Goal: Task Accomplishment & Management: Complete application form

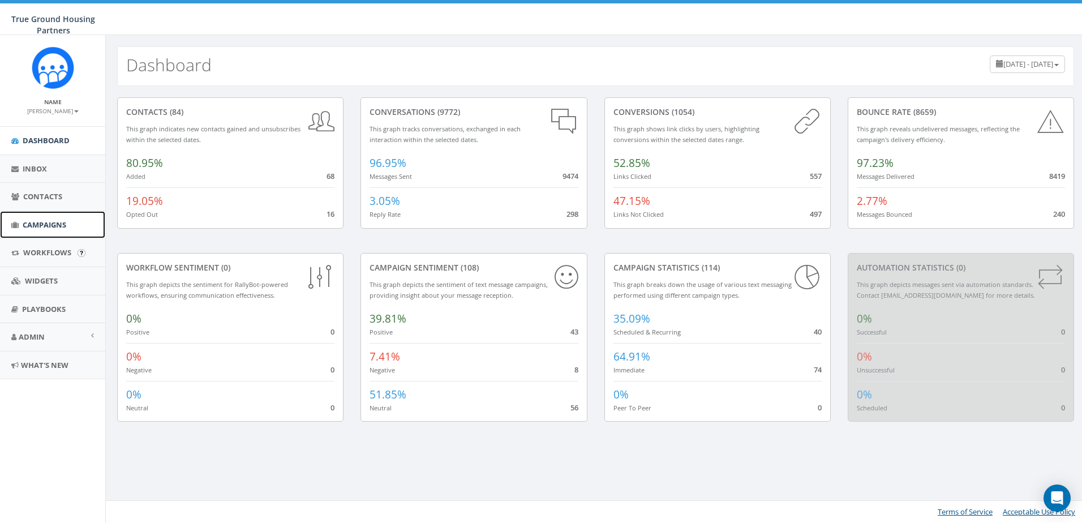
click at [36, 227] on span "Campaigns" at bounding box center [45, 225] width 44 height 10
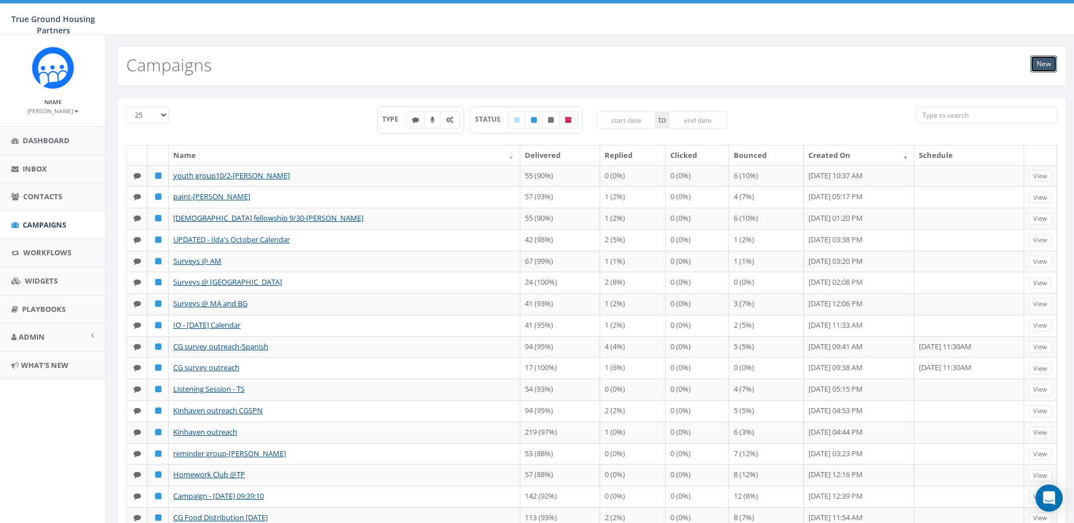
click at [1051, 64] on link "New" at bounding box center [1043, 63] width 27 height 17
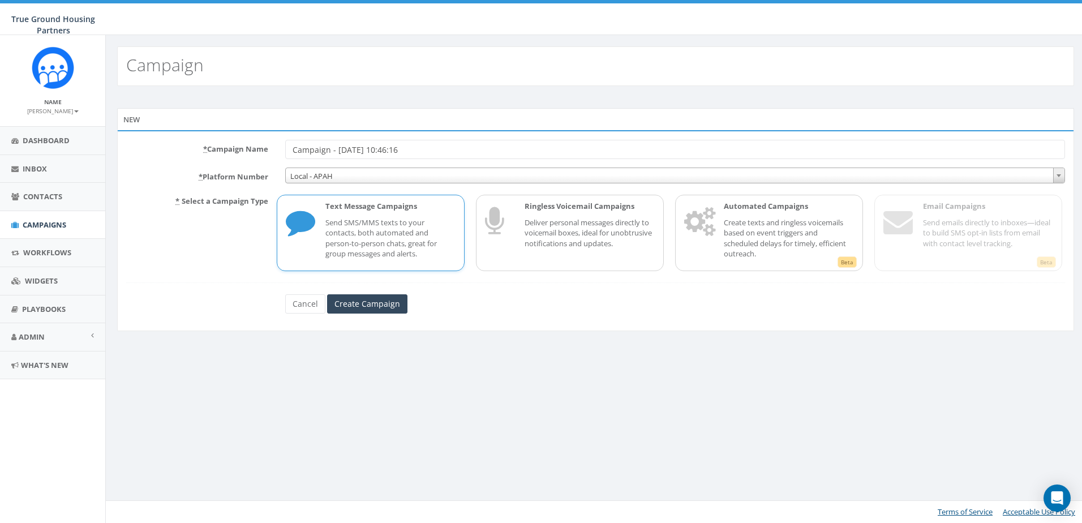
click at [900, 142] on input "Campaign - 10/02/2025, 10:46:16" at bounding box center [675, 149] width 780 height 19
click at [899, 142] on input "Campaign - 10/02/2025, 10:46:16" at bounding box center [675, 149] width 780 height 19
type input "Camp"
click at [52, 199] on span "Contacts" at bounding box center [42, 196] width 39 height 10
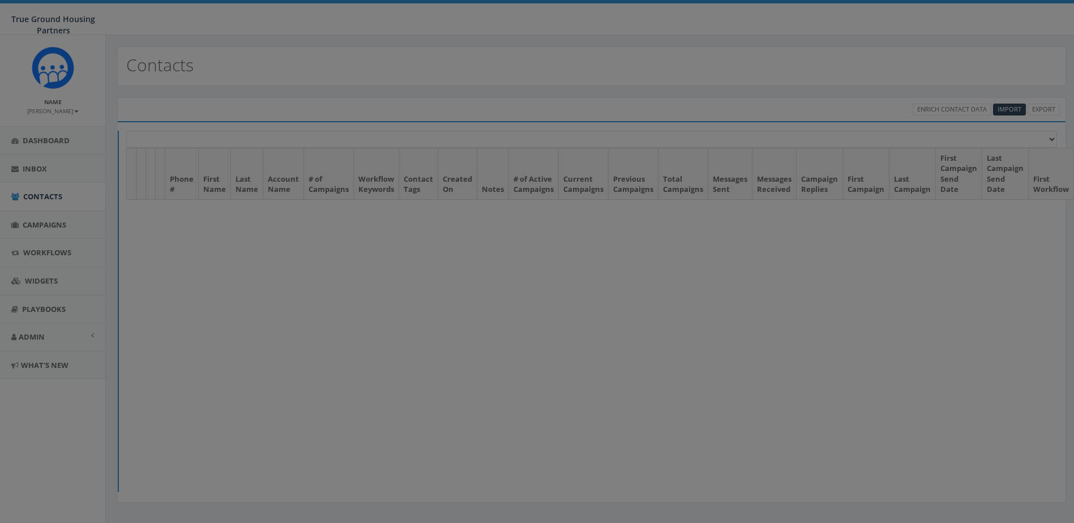
select select
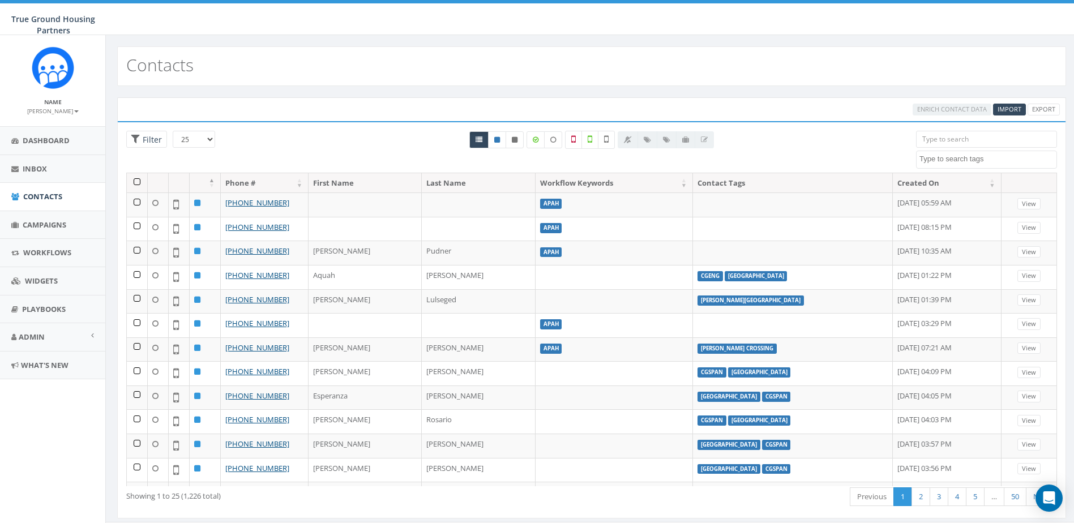
click at [988, 137] on input "search" at bounding box center [986, 139] width 141 height 17
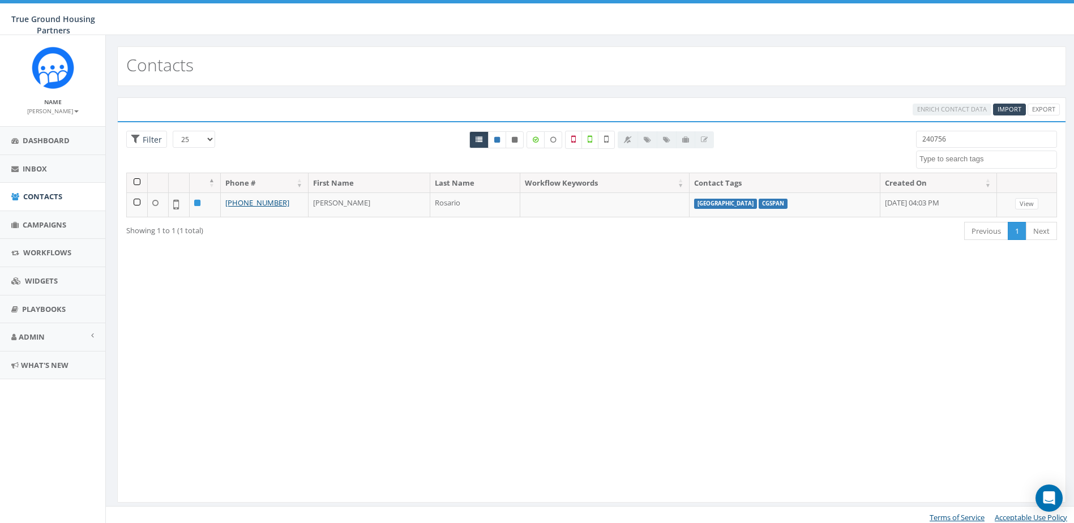
drag, startPoint x: 977, startPoint y: 138, endPoint x: 877, endPoint y: 139, distance: 100.2
click at [877, 139] on div "25 50 100 Filter All 0 contact(s) on current page All 1 contact(s) filtered 240…" at bounding box center [592, 152] width 948 height 42
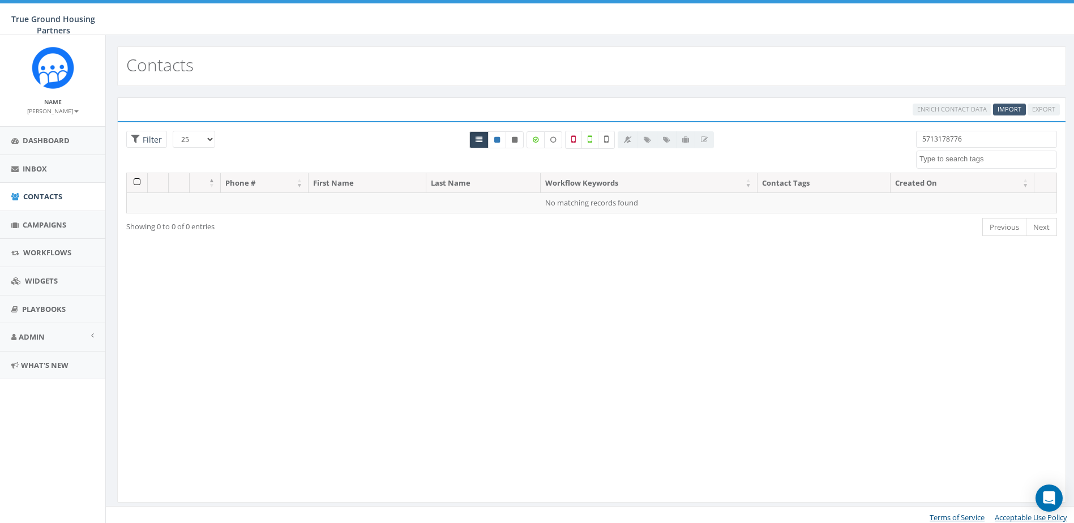
type input "5713178776"
click at [1018, 105] on span "Import" at bounding box center [1009, 109] width 24 height 8
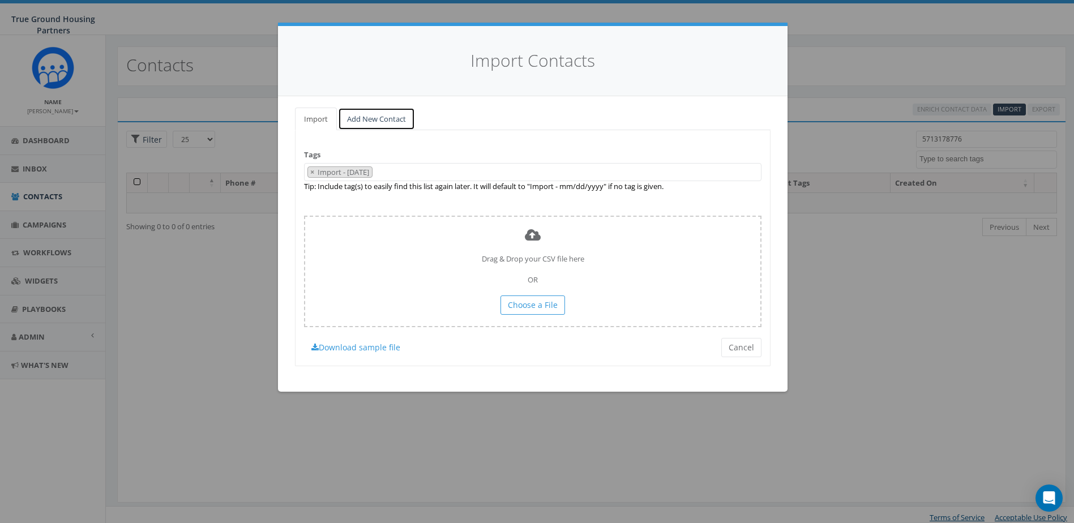
click at [366, 129] on link "Add New Contact" at bounding box center [376, 119] width 77 height 23
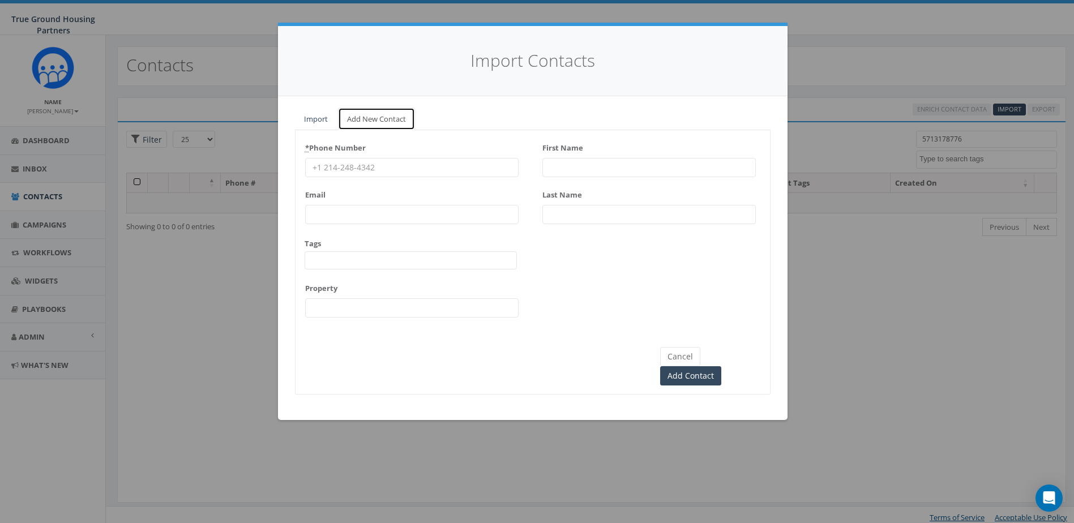
click at [367, 121] on link "Add New Contact" at bounding box center [376, 119] width 77 height 23
click at [584, 172] on input "First Name" at bounding box center [648, 167] width 213 height 19
type input "[PERSON_NAME]"
click at [349, 179] on div "* Phone Number Email Tags 2024/10/01 2024/11/22 2025/04/16 Arlington Mill Arlin…" at bounding box center [411, 232] width 213 height 187
click at [365, 166] on input "* Phone Number" at bounding box center [411, 167] width 213 height 19
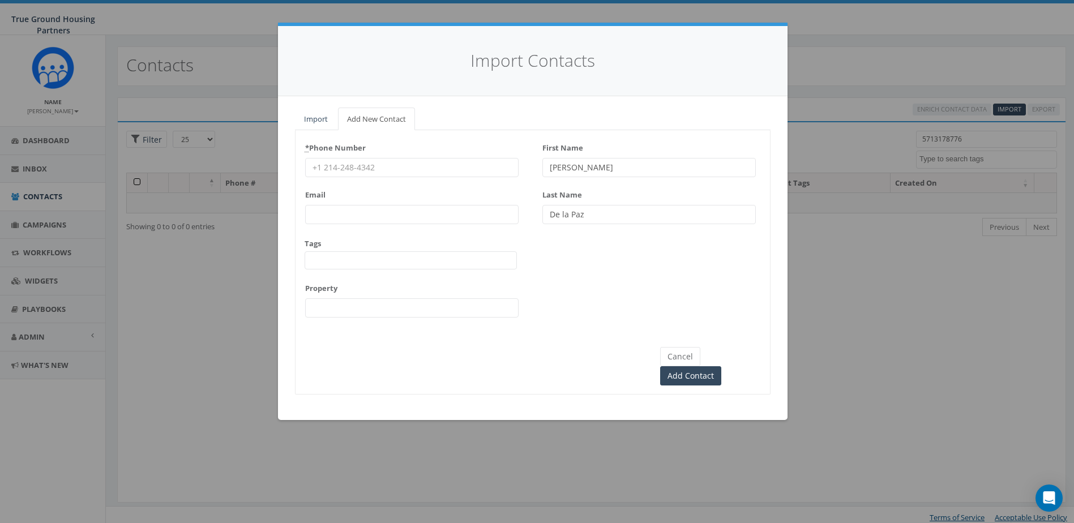
click at [563, 216] on input "De la Paz" at bounding box center [648, 214] width 213 height 19
type input "De La Paz"
click at [322, 158] on input "* Phone Number" at bounding box center [411, 167] width 213 height 19
type input "5713178776"
click at [368, 203] on div "Email" at bounding box center [411, 205] width 213 height 38
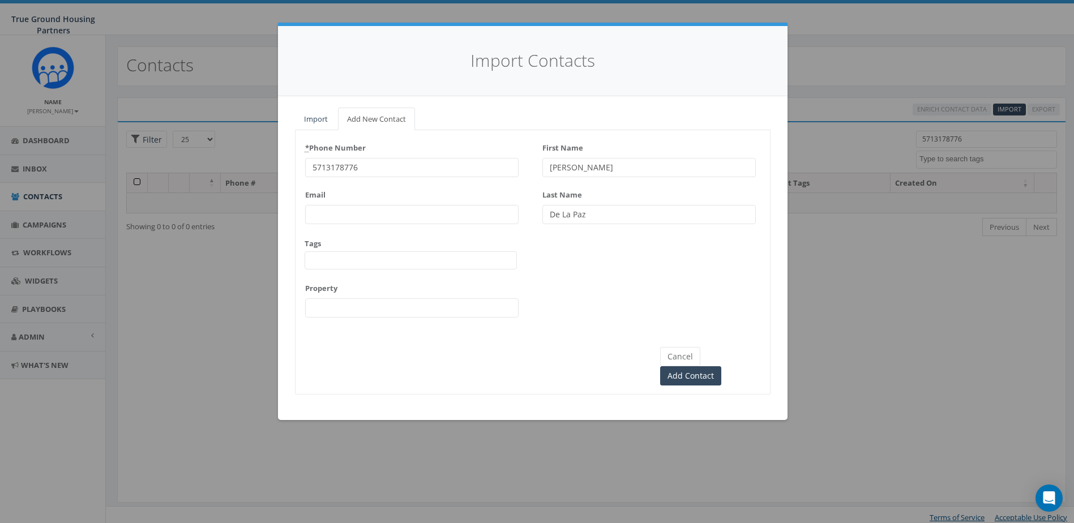
click at [367, 217] on input "Email" at bounding box center [411, 214] width 213 height 19
click at [313, 261] on textarea "Search" at bounding box center [311, 260] width 6 height 10
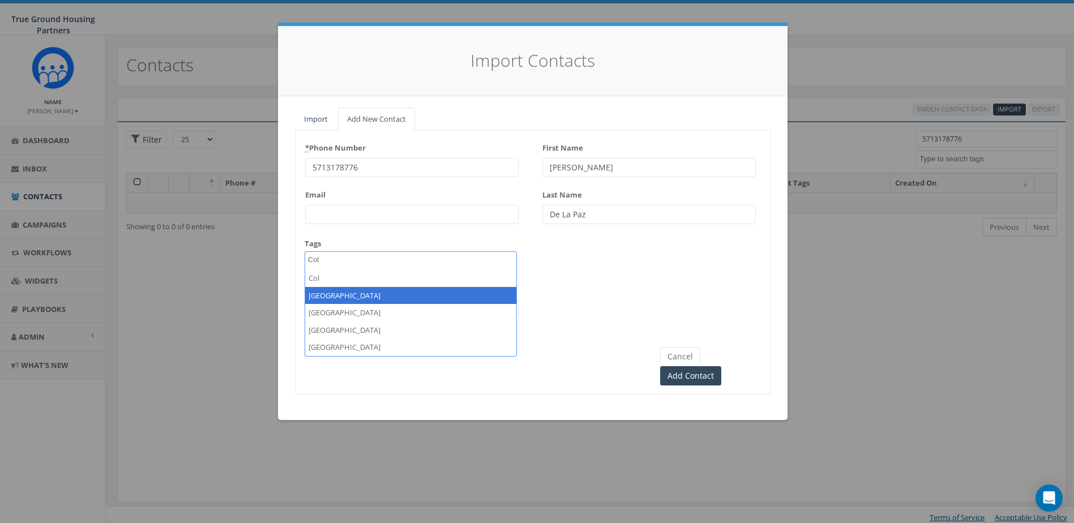
type textarea "Col"
select select "[GEOGRAPHIC_DATA]"
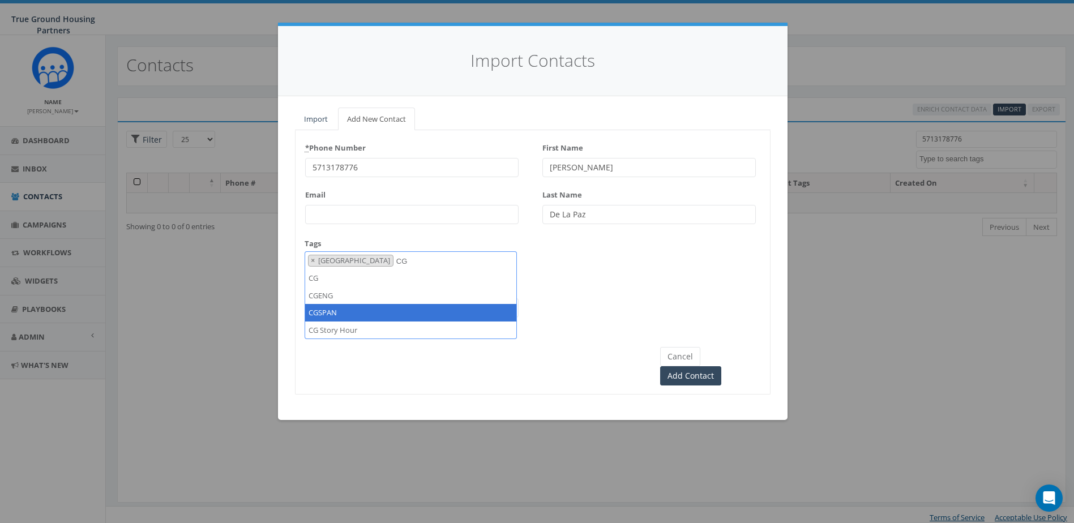
type textarea "CG"
select select "CGSPAN"
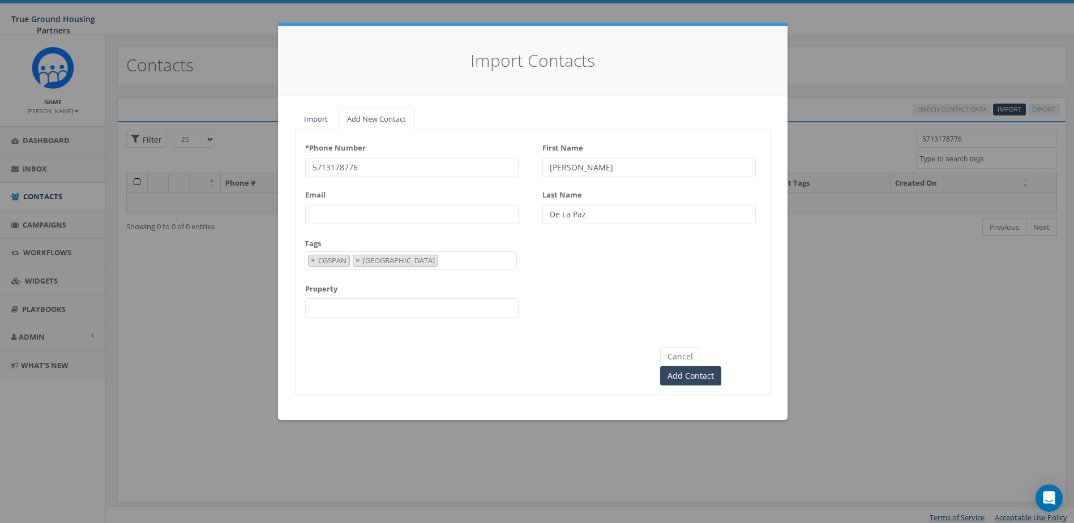
click at [349, 304] on input "Property" at bounding box center [411, 307] width 213 height 19
type input "[GEOGRAPHIC_DATA]"
click at [294, 354] on div "Import Add New Contact Tags Import - 10/02/2025 2024/10/01 2024/11/22 2025/04/1…" at bounding box center [532, 258] width 509 height 324
click at [327, 168] on input "5713178776" at bounding box center [411, 167] width 213 height 19
click at [721, 366] on input "Add Contact" at bounding box center [690, 375] width 61 height 19
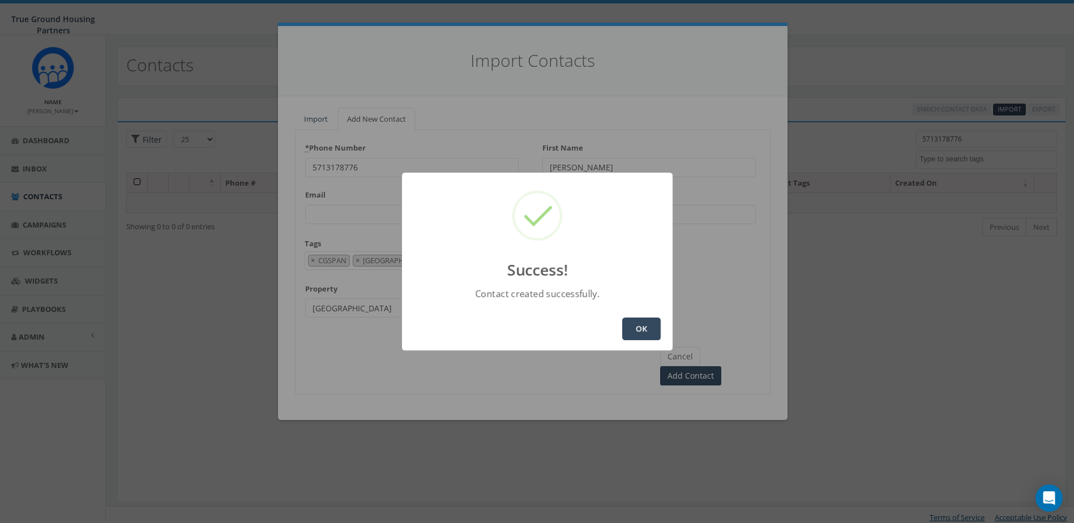
click at [646, 329] on button "OK" at bounding box center [641, 329] width 38 height 23
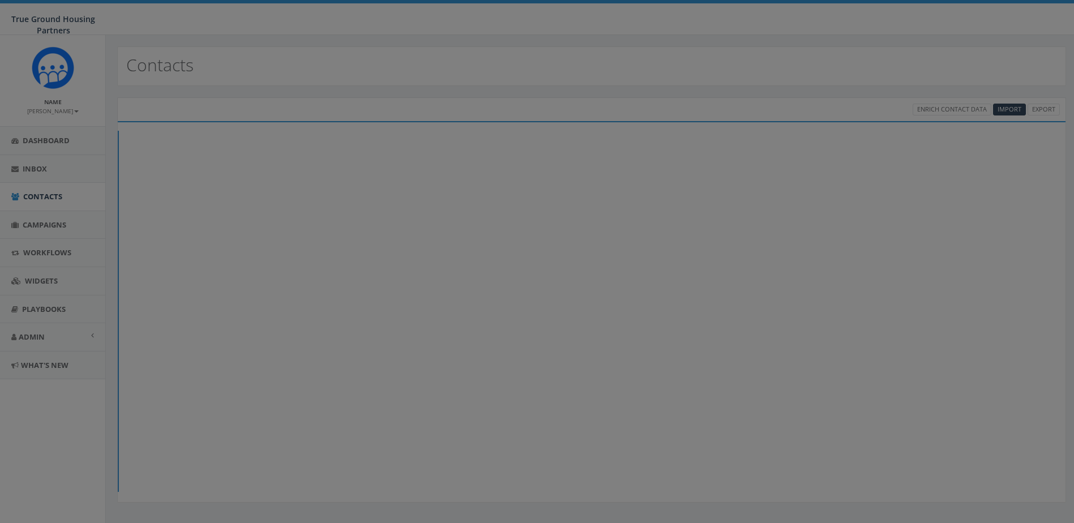
select select
